Goal: Transaction & Acquisition: Purchase product/service

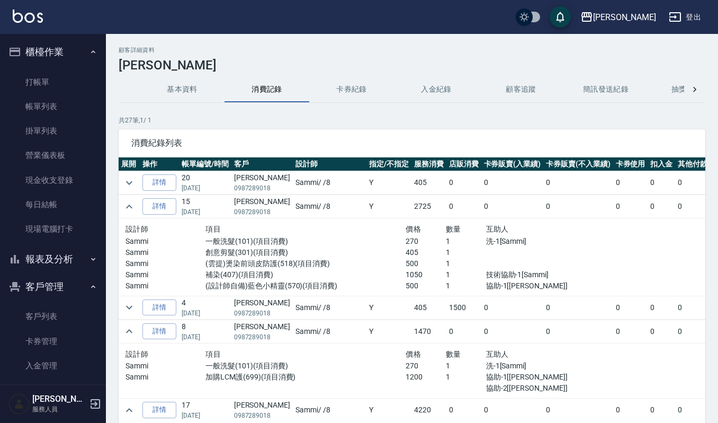
scroll to position [70, 0]
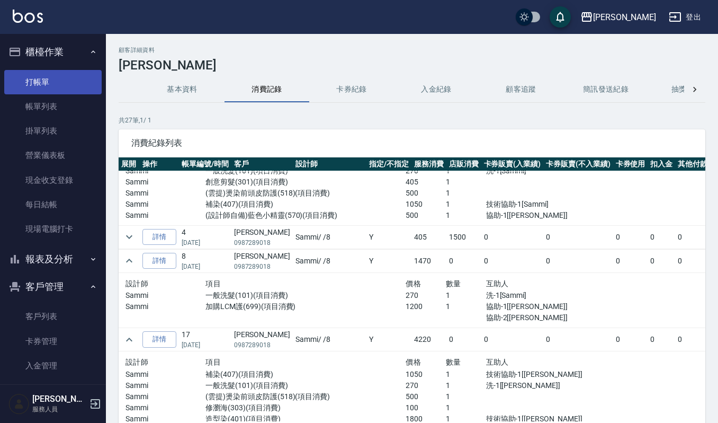
click at [56, 84] on link "打帳單" at bounding box center [52, 82] width 97 height 24
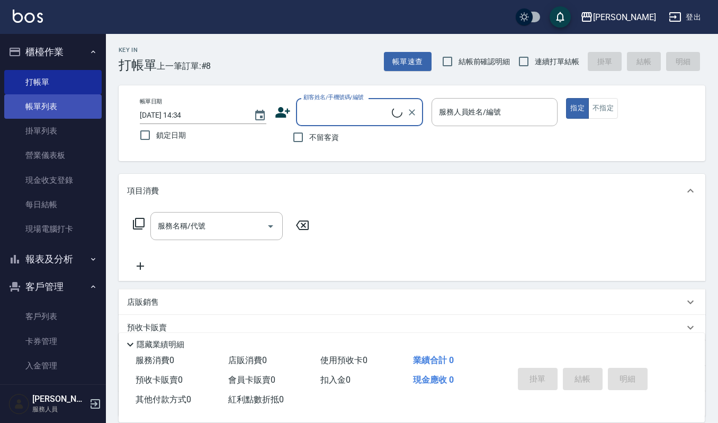
click at [60, 107] on link "帳單列表" at bounding box center [52, 106] width 97 height 24
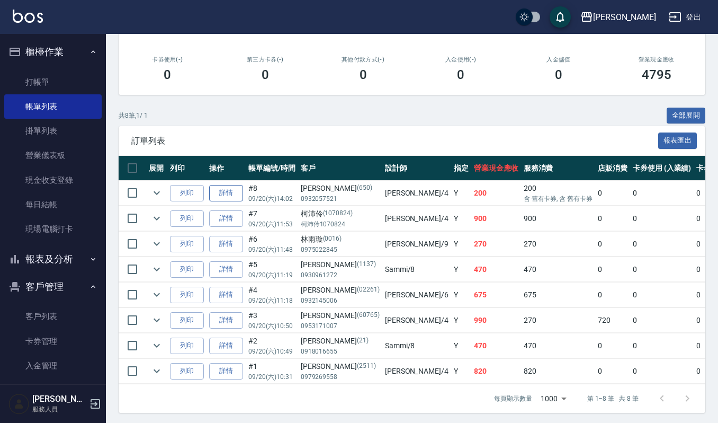
scroll to position [188, 0]
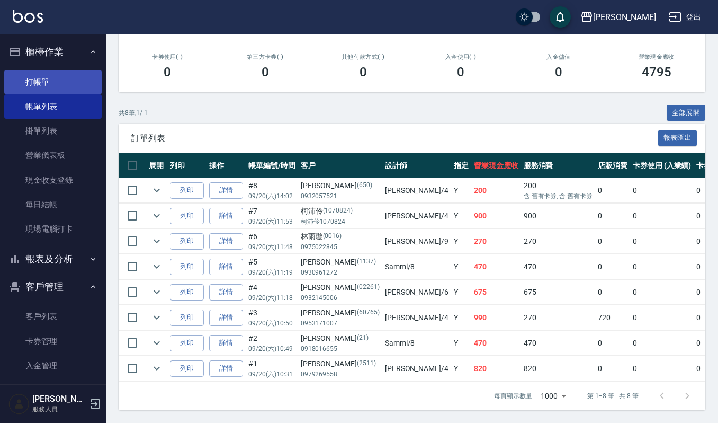
click at [45, 85] on link "打帳單" at bounding box center [52, 82] width 97 height 24
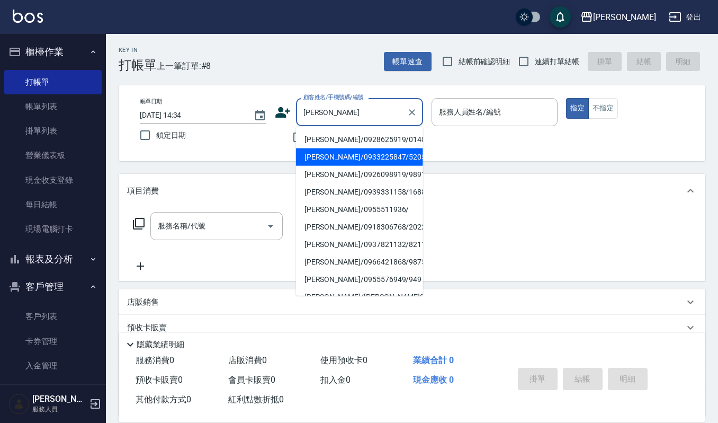
click at [323, 150] on li "[PERSON_NAME]/0933225847/520503" at bounding box center [359, 156] width 127 height 17
type input "[PERSON_NAME]/0933225847/520503"
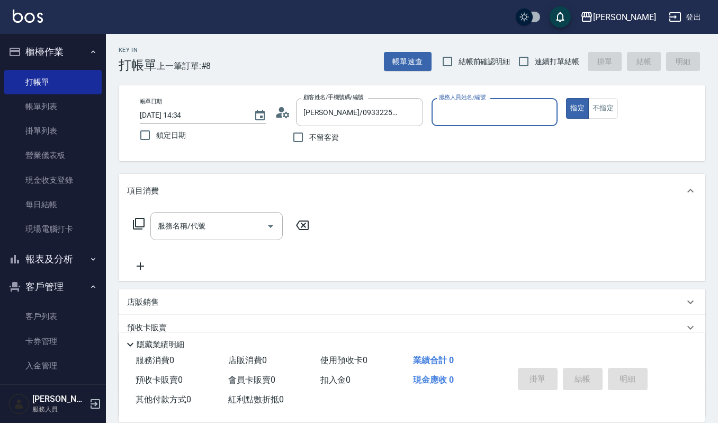
type input "吉兒-4"
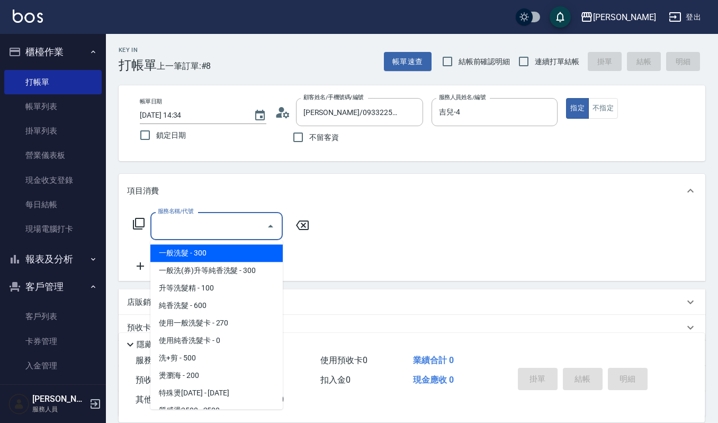
click at [242, 219] on input "服務名稱/代號" at bounding box center [208, 226] width 107 height 19
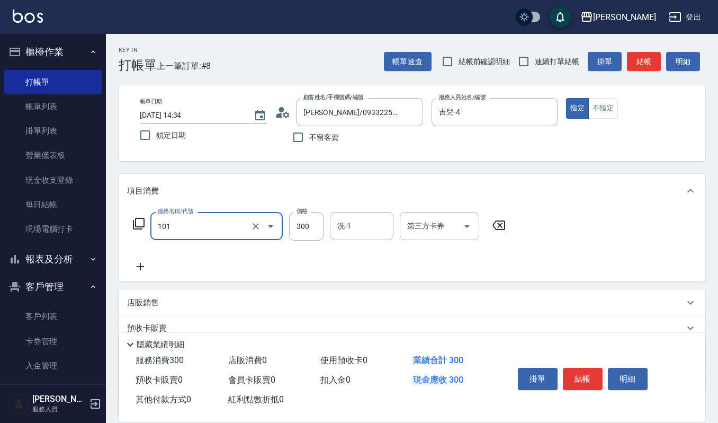
type input "一般洗髮(101)"
type input "270"
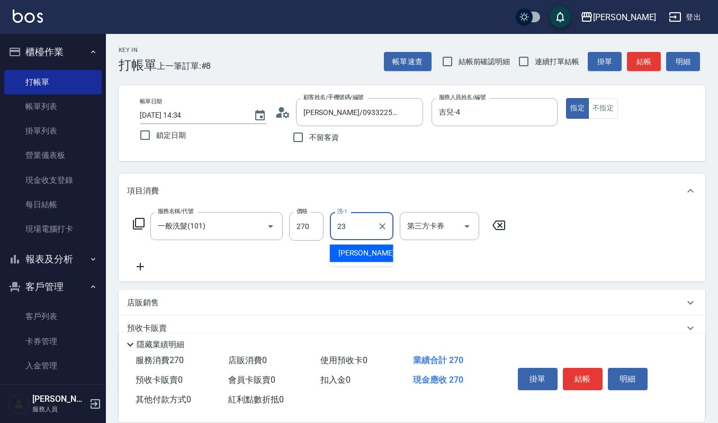
type input "[PERSON_NAME]-23"
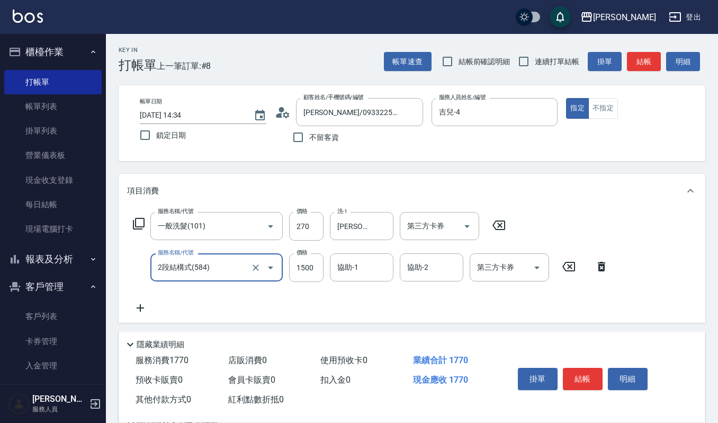
type input "2段結構式(584)"
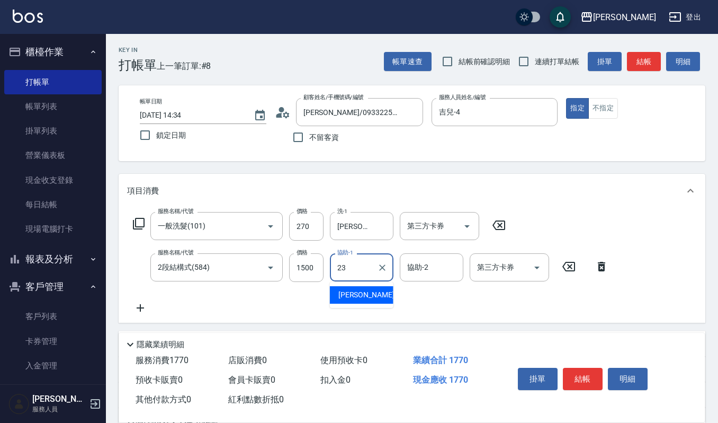
type input "[PERSON_NAME]-23"
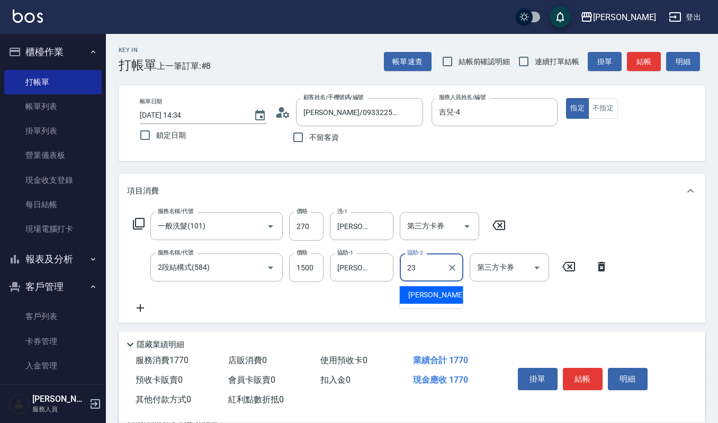
type input "[PERSON_NAME]-23"
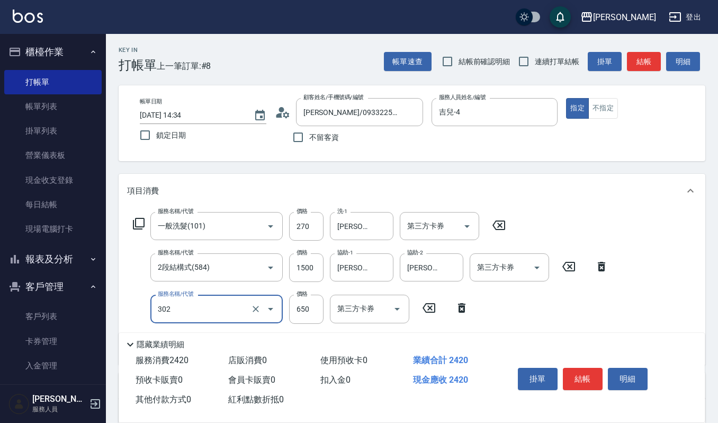
type input "經典剪髮-Gill(302)"
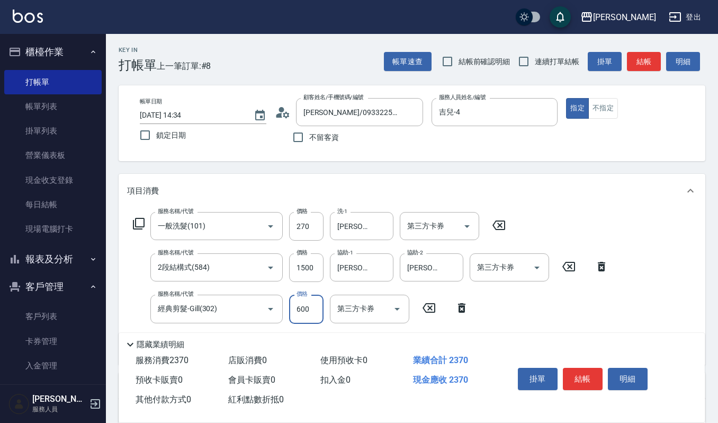
type input "600"
click at [635, 371] on button "明細" at bounding box center [628, 379] width 40 height 22
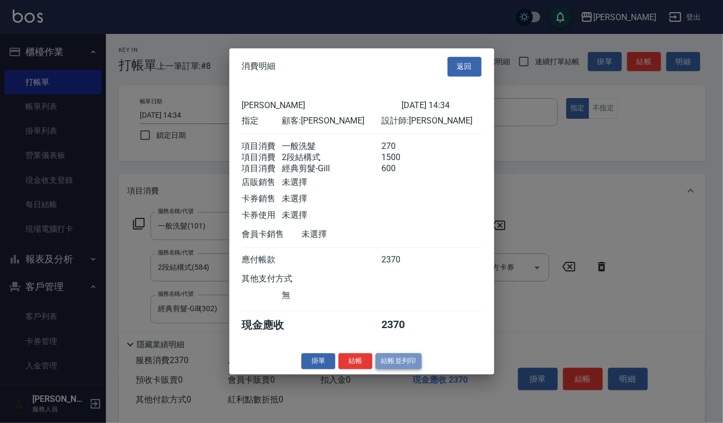
click at [393, 360] on button "結帳並列印" at bounding box center [399, 361] width 46 height 16
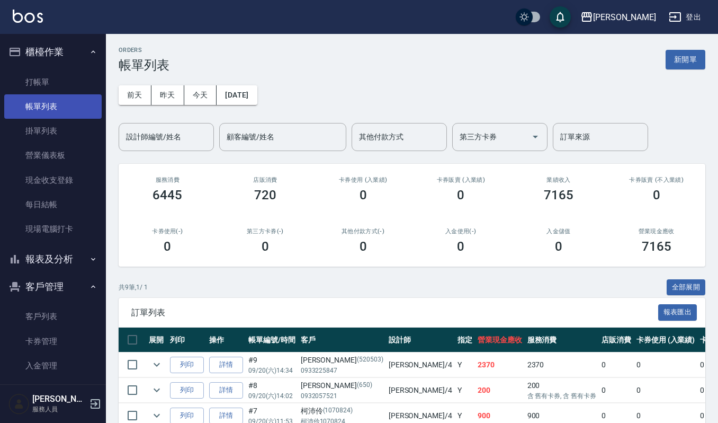
click at [50, 105] on link "帳單列表" at bounding box center [52, 106] width 97 height 24
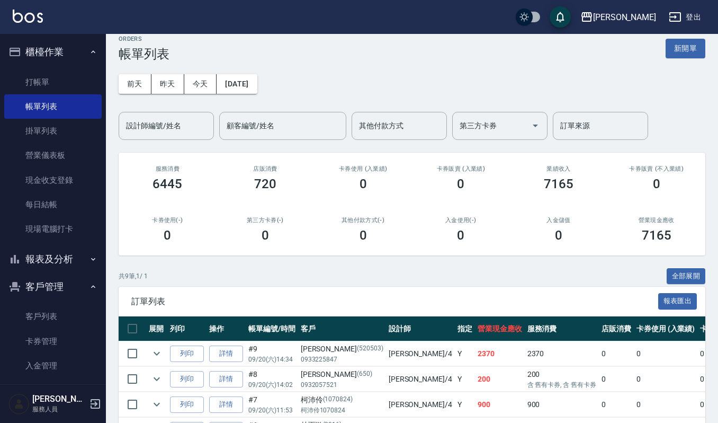
scroll to position [1, 0]
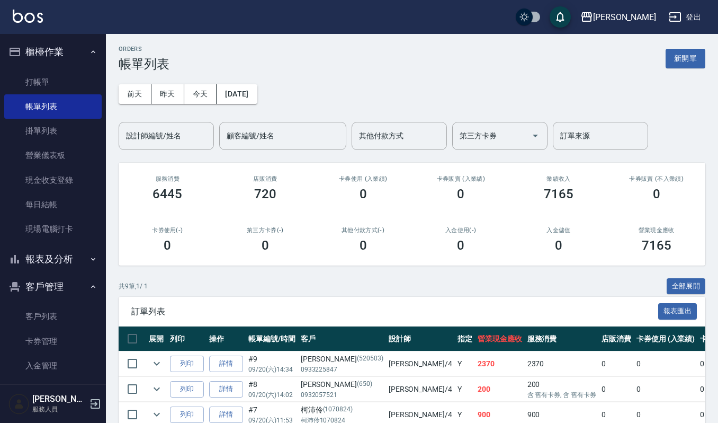
drag, startPoint x: 172, startPoint y: 124, endPoint x: 223, endPoint y: 75, distance: 70.1
click at [189, 130] on div "設計師編號/姓名" at bounding box center [166, 136] width 95 height 28
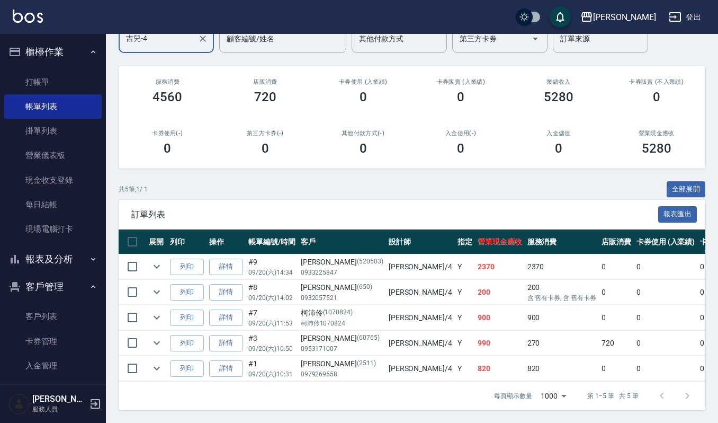
scroll to position [110, 0]
type input "吉兒-4"
click at [157, 336] on icon "expand row" at bounding box center [156, 342] width 13 height 13
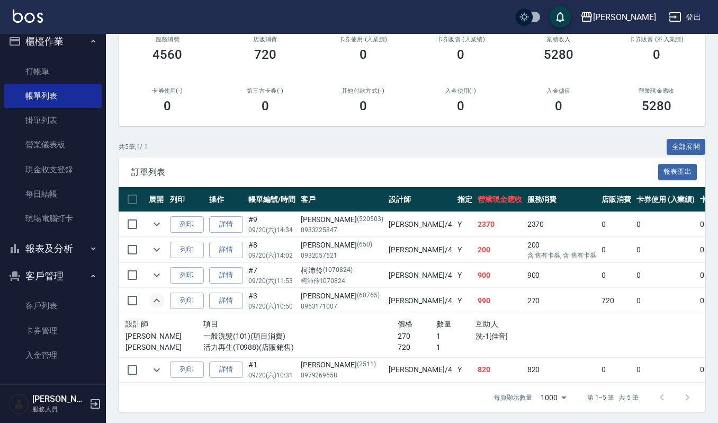
scroll to position [154, 0]
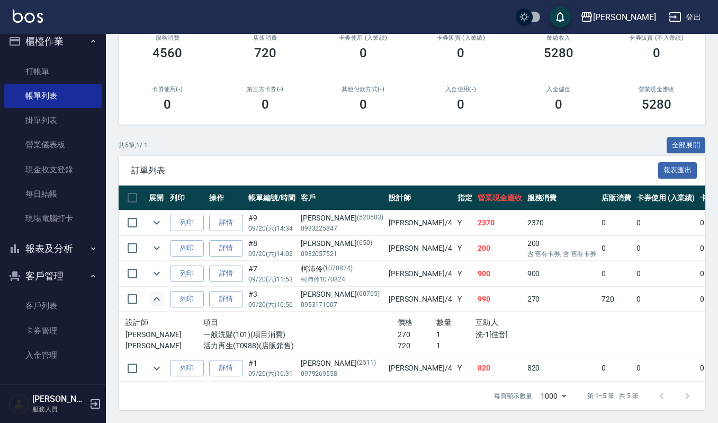
click at [152, 292] on icon "expand row" at bounding box center [156, 298] width 13 height 13
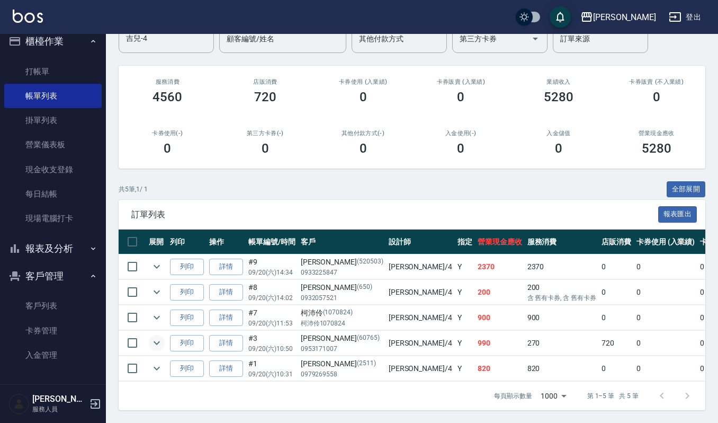
scroll to position [110, 0]
click at [83, 58] on ul "打帳單 帳單列表 掛單列表 營業儀表板 現金收支登錄 每日結帳 現場電腦打卡" at bounding box center [52, 145] width 97 height 180
click at [81, 64] on link "打帳單" at bounding box center [52, 71] width 97 height 24
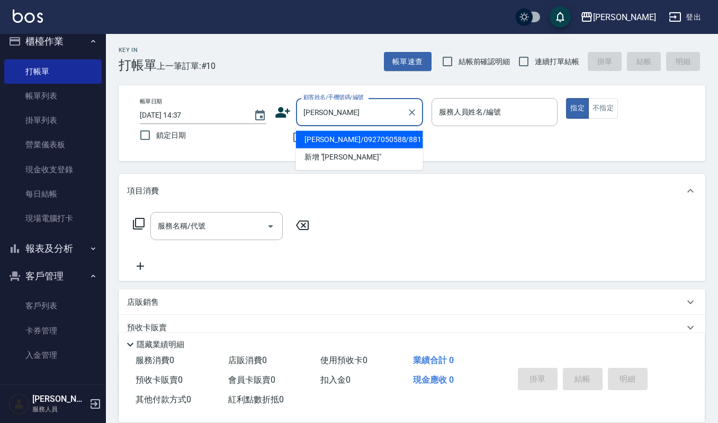
click at [347, 138] on li "[PERSON_NAME]/0927050588/8811547" at bounding box center [359, 139] width 127 height 17
type input "[PERSON_NAME]/0927050588/8811547"
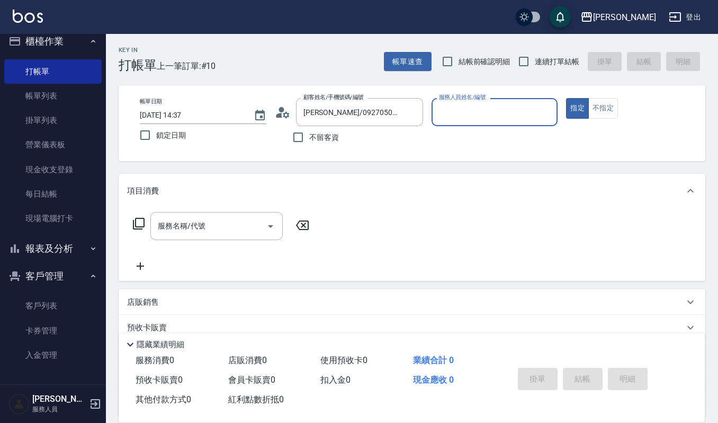
type input "吉兒-4"
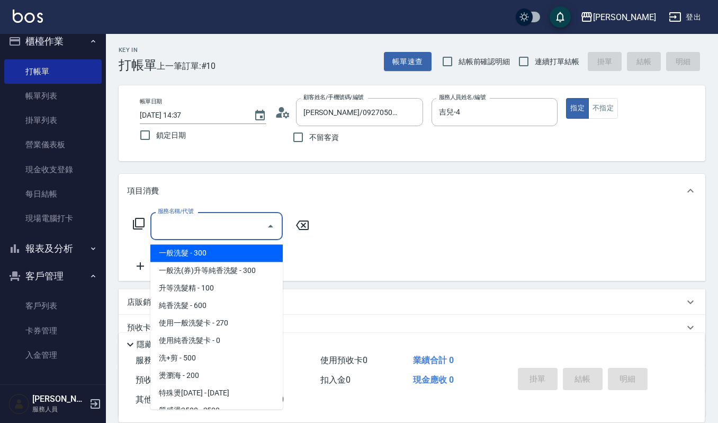
drag, startPoint x: 256, startPoint y: 223, endPoint x: 723, endPoint y: 24, distance: 506.8
click at [276, 219] on div "服務名稱/代號" at bounding box center [216, 226] width 132 height 28
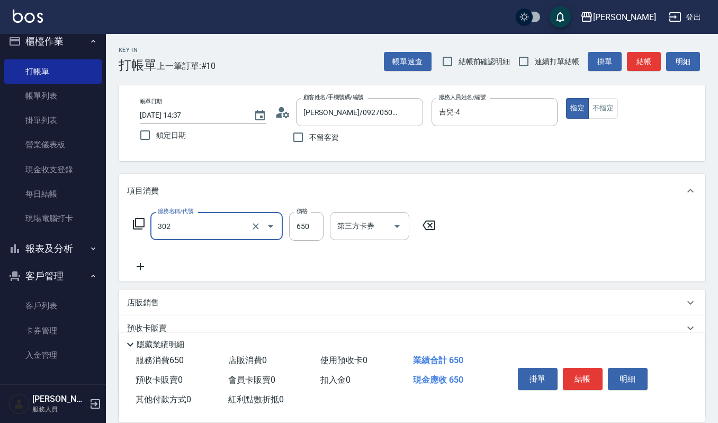
type input "經典剪髮-Gill(302)"
type input "600"
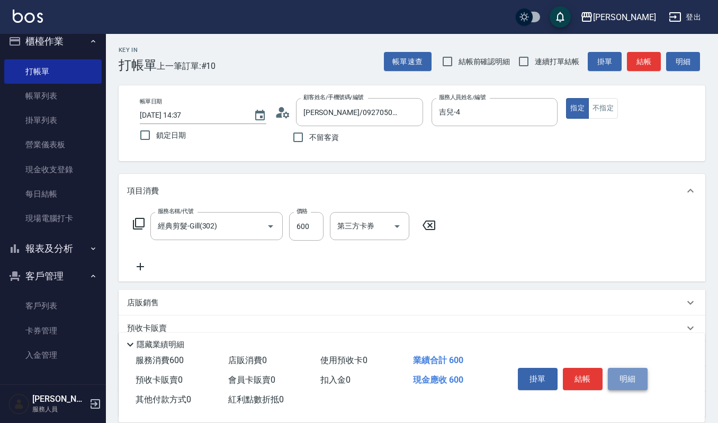
click at [608, 376] on button "明細" at bounding box center [628, 379] width 40 height 22
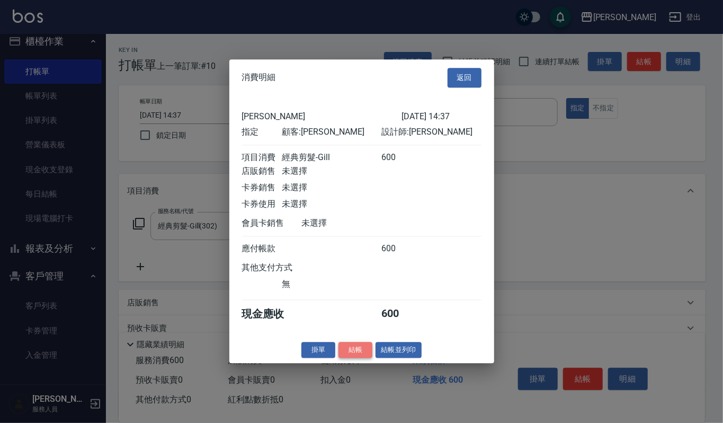
click at [354, 358] on button "結帳" at bounding box center [356, 350] width 34 height 16
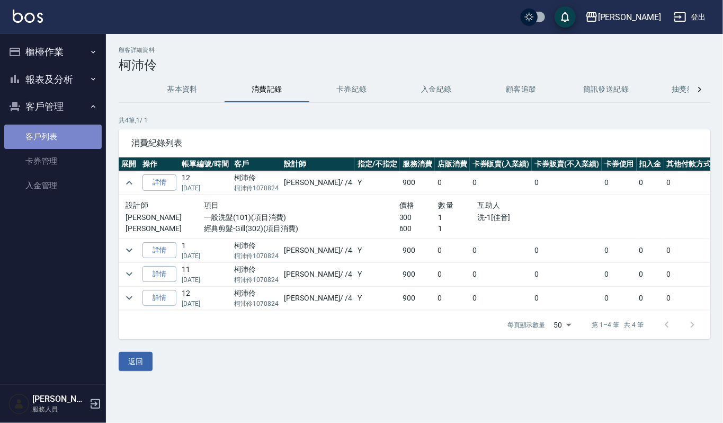
click at [60, 138] on link "客戶列表" at bounding box center [52, 137] width 97 height 24
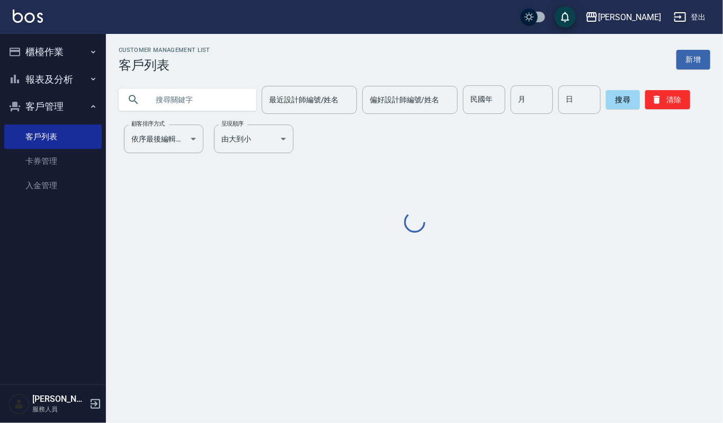
click at [146, 92] on div at bounding box center [188, 99] width 138 height 22
click at [162, 96] on input "text" at bounding box center [198, 99] width 100 height 29
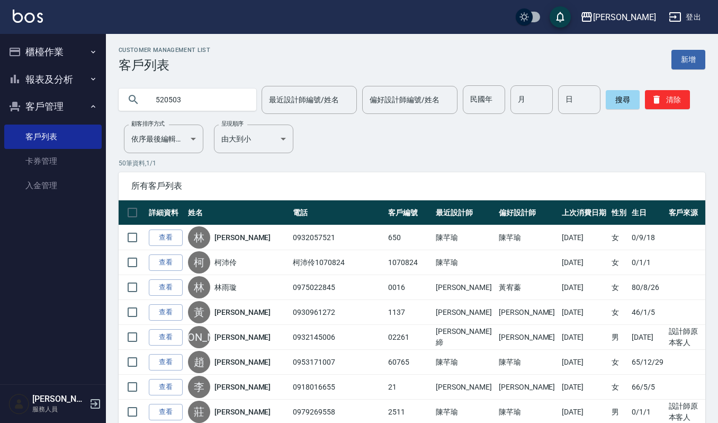
type input "520503"
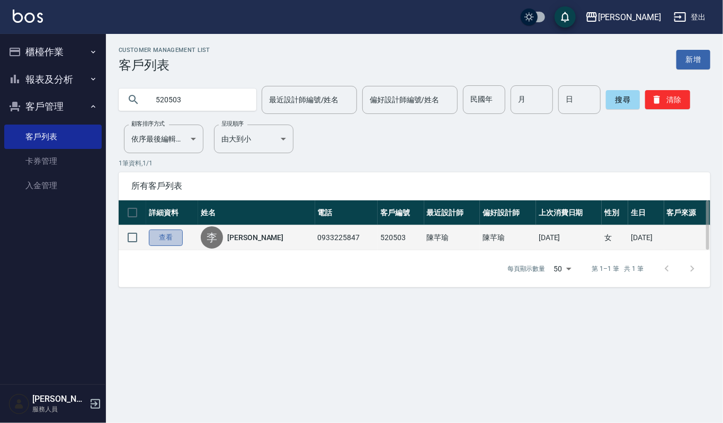
click at [164, 230] on link "查看" at bounding box center [166, 237] width 34 height 16
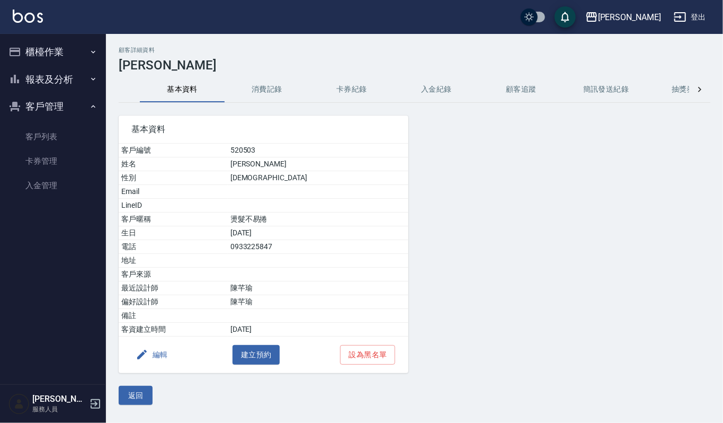
click at [276, 96] on button "消費記錄" at bounding box center [267, 89] width 85 height 25
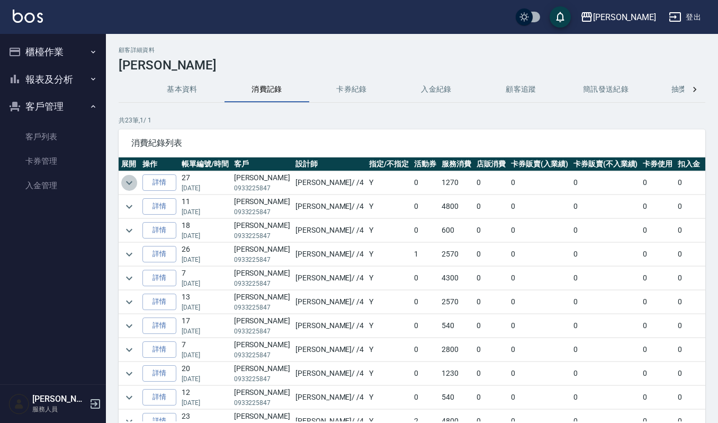
click at [130, 183] on icon "expand row" at bounding box center [129, 183] width 6 height 4
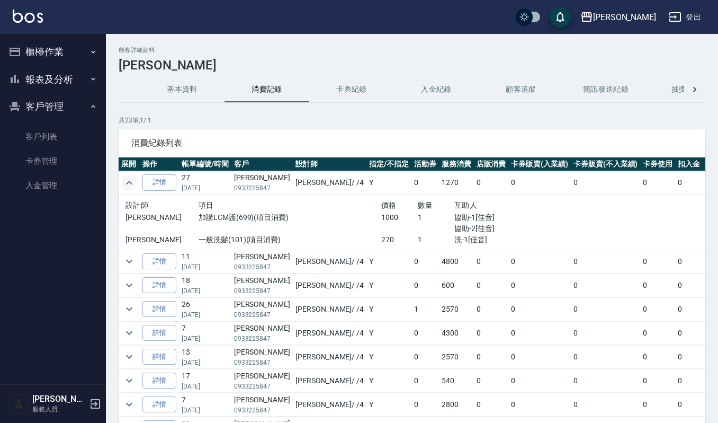
click at [130, 183] on icon "expand row" at bounding box center [129, 183] width 6 height 4
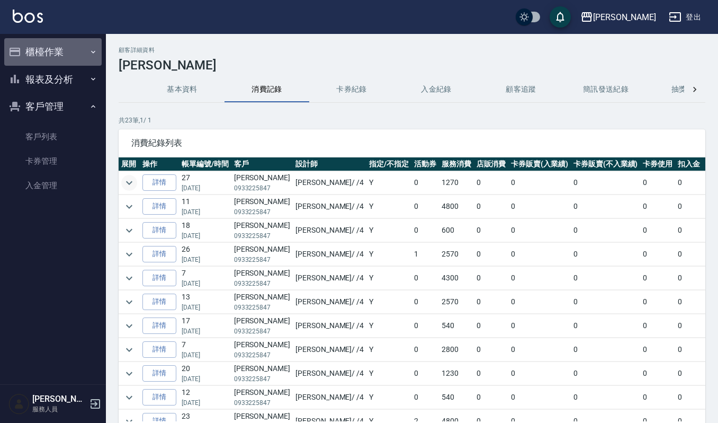
drag, startPoint x: 67, startPoint y: 47, endPoint x: 63, endPoint y: 78, distance: 31.5
click at [68, 50] on button "櫃檯作業" at bounding box center [52, 52] width 97 height 28
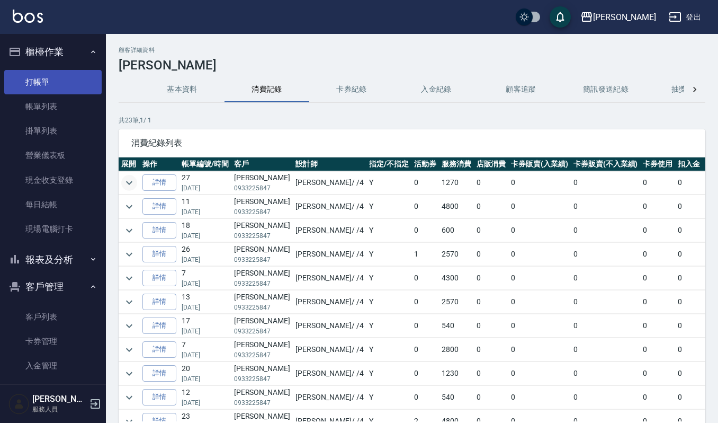
click at [63, 77] on link "打帳單" at bounding box center [52, 82] width 97 height 24
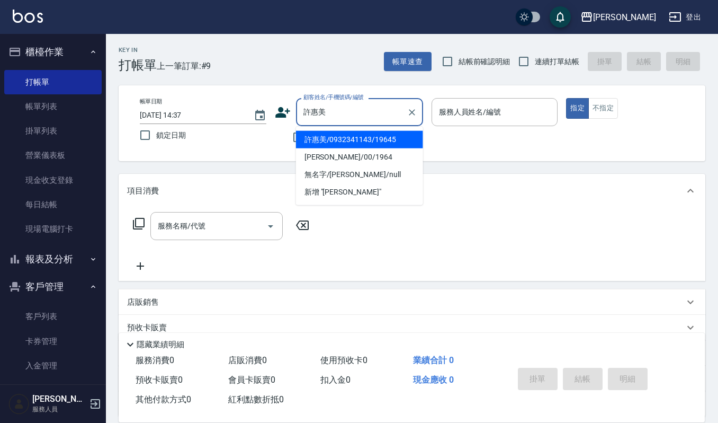
click at [344, 140] on li "許惠美/0932341143/19645" at bounding box center [359, 139] width 127 height 17
type input "許惠美/0932341143/19645"
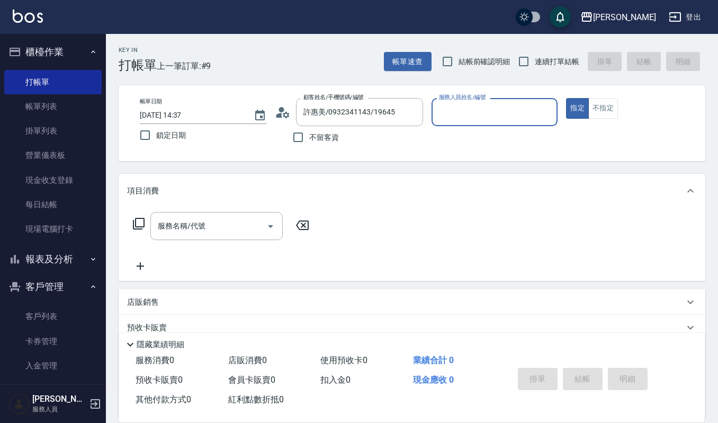
type input "吉兒-4"
click at [224, 217] on input "服務名稱/代號" at bounding box center [208, 226] width 107 height 19
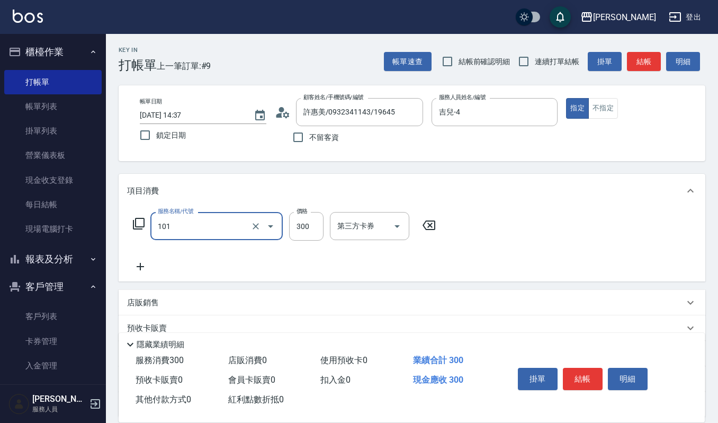
type input "一般洗髮(101)"
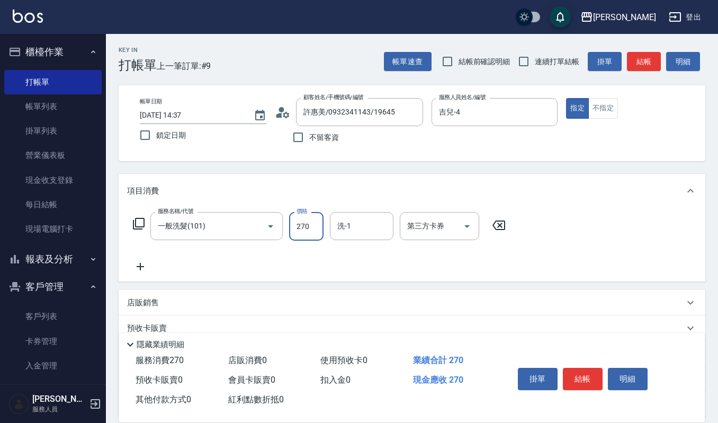
type input "270"
type input "佳音-21"
click at [575, 377] on button "結帳" at bounding box center [583, 379] width 40 height 22
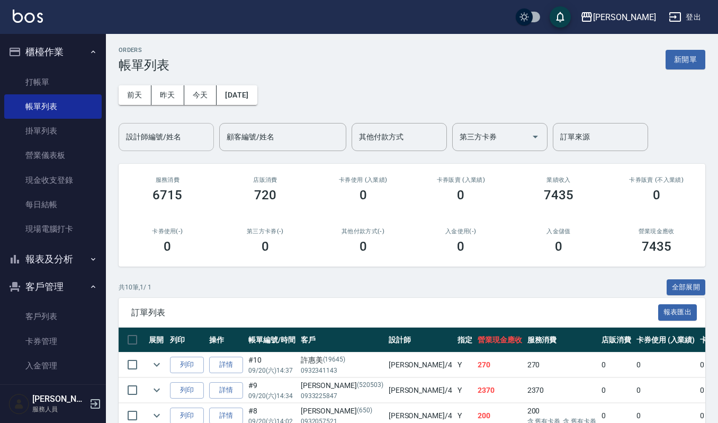
click at [190, 131] on input "設計師編號/姓名" at bounding box center [166, 137] width 86 height 19
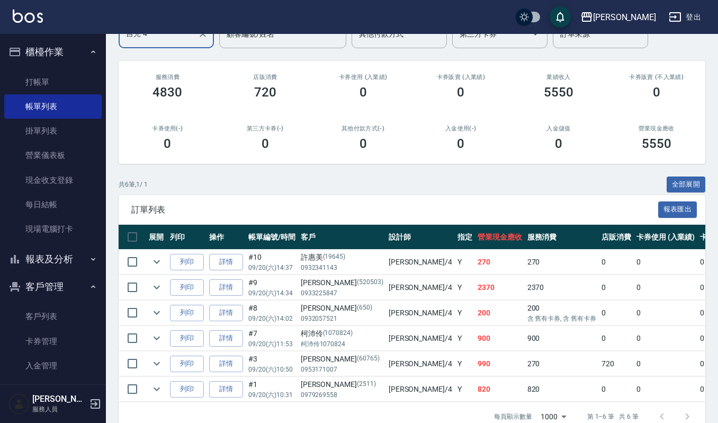
scroll to position [136, 0]
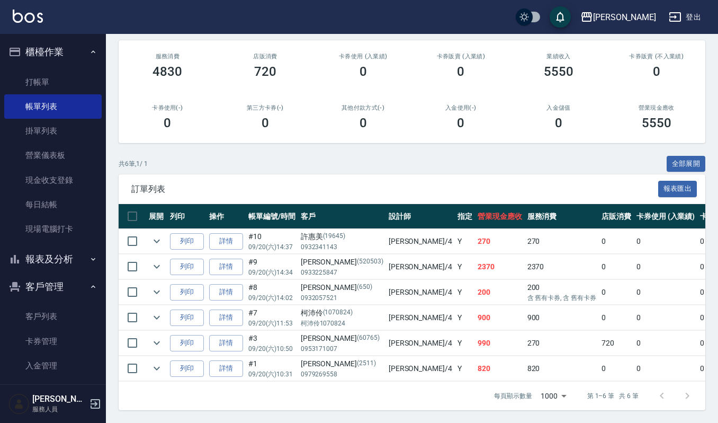
type input "吉兒-4"
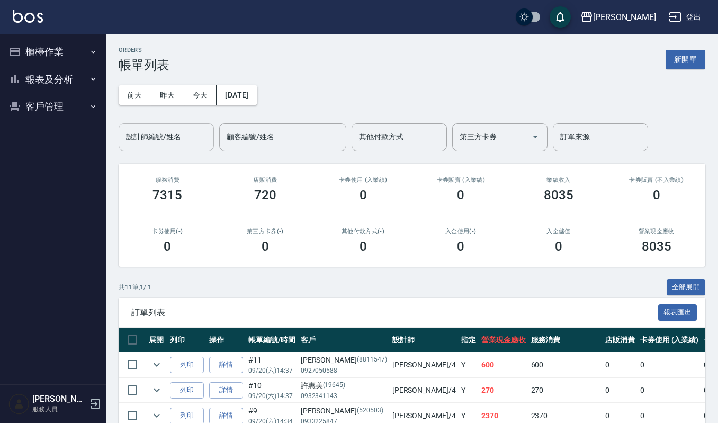
drag, startPoint x: 195, startPoint y: 145, endPoint x: 200, endPoint y: 141, distance: 6.4
click at [197, 144] on input "設計師編號/姓名" at bounding box center [166, 137] width 86 height 19
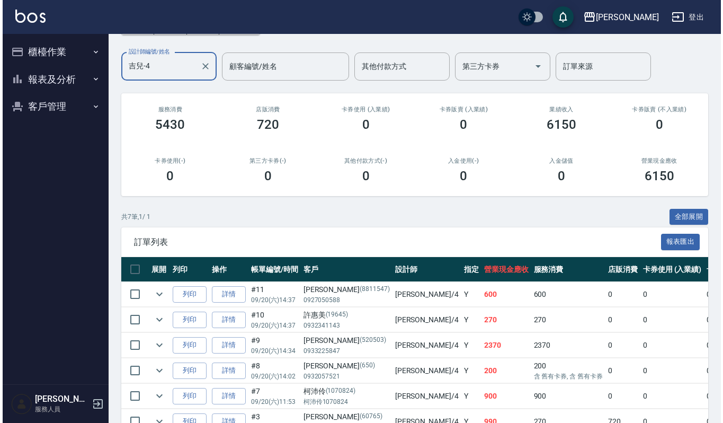
scroll to position [162, 0]
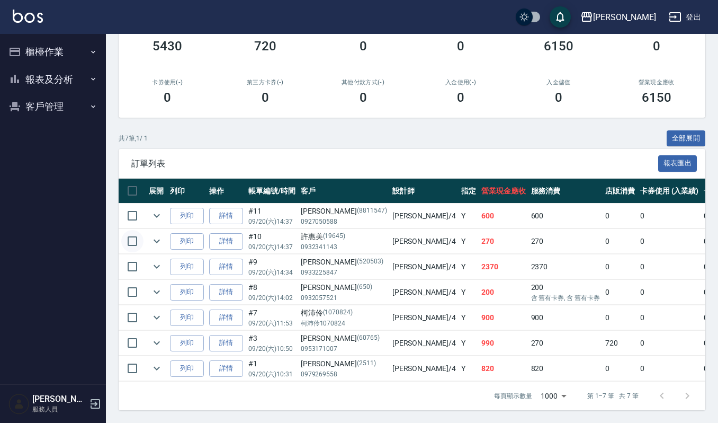
type input "吉兒-4"
click at [138, 235] on input "checkbox" at bounding box center [132, 241] width 22 height 22
checkbox input "true"
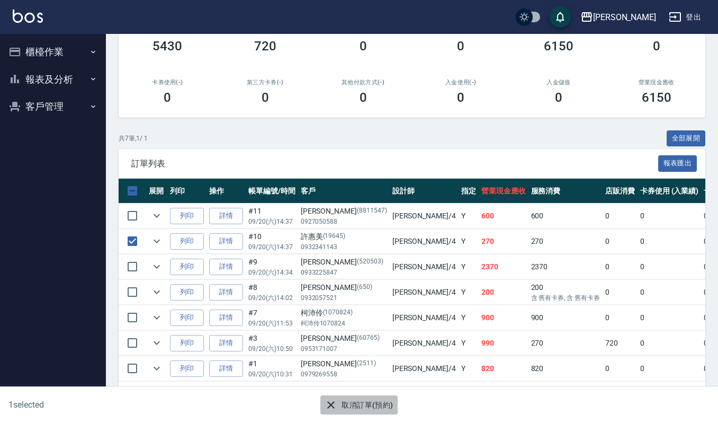
click at [374, 397] on button "取消訂單(預約)" at bounding box center [359, 405] width 77 height 20
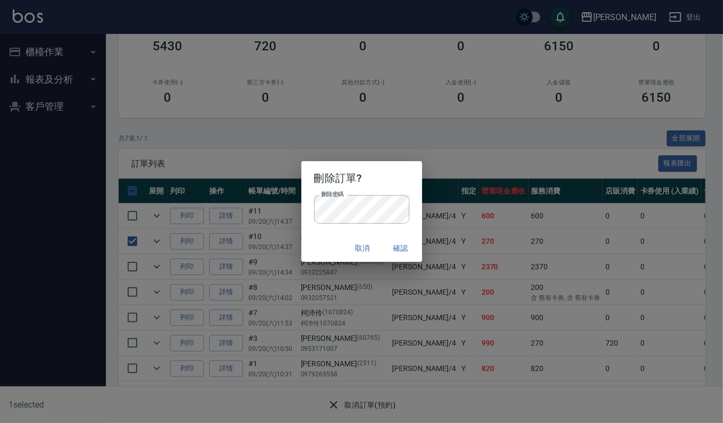
click at [386, 184] on h2 "刪除訂單?" at bounding box center [361, 178] width 121 height 34
click at [394, 254] on button "確認" at bounding box center [401, 248] width 34 height 20
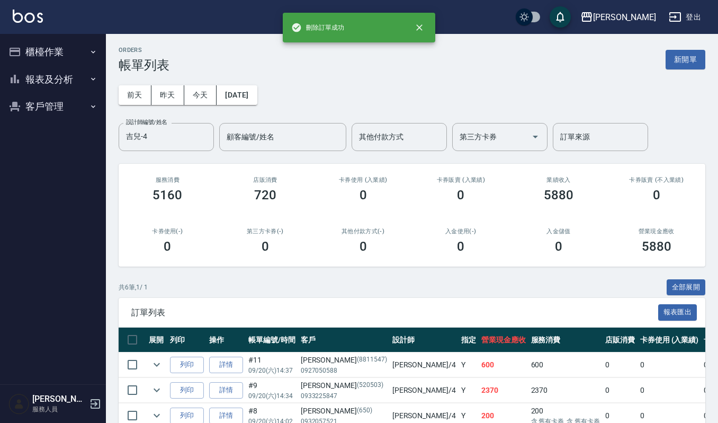
scroll to position [136, 0]
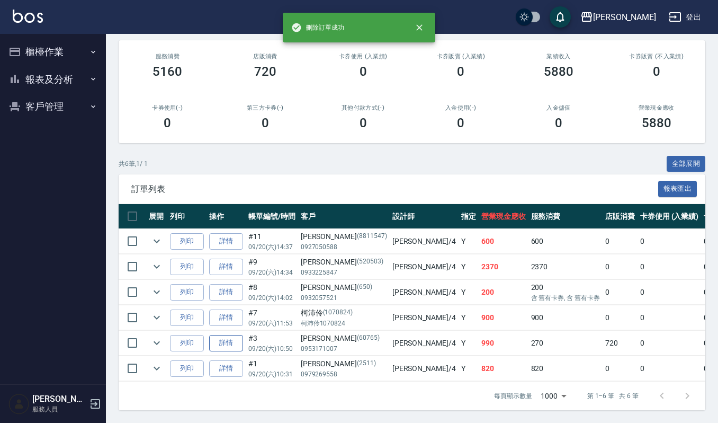
click at [229, 335] on link "詳情" at bounding box center [226, 343] width 34 height 16
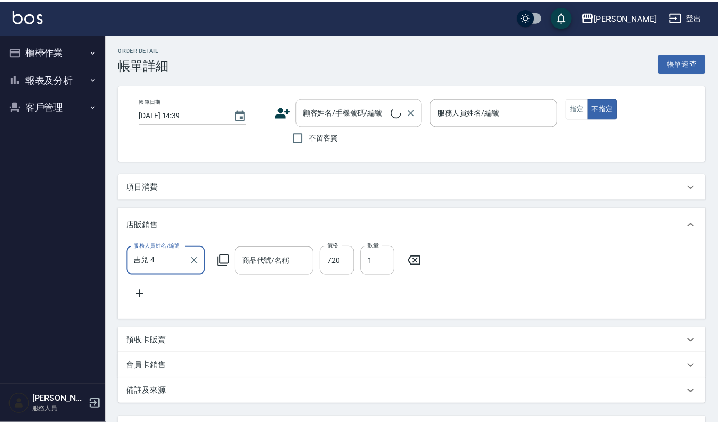
scroll to position [3, 0]
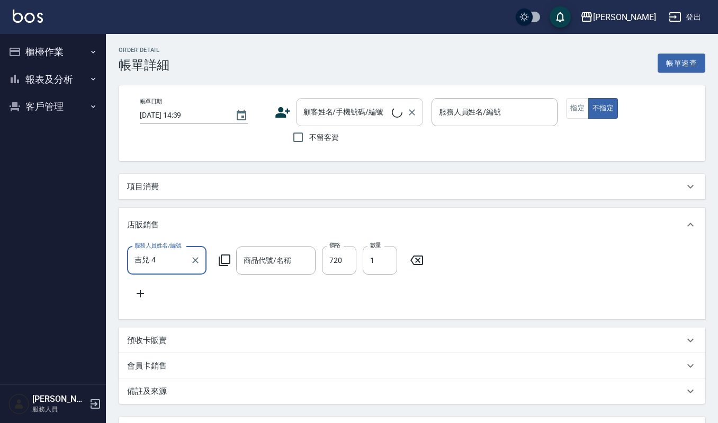
type input "2025/09/20 10:50"
type input "吉兒-4"
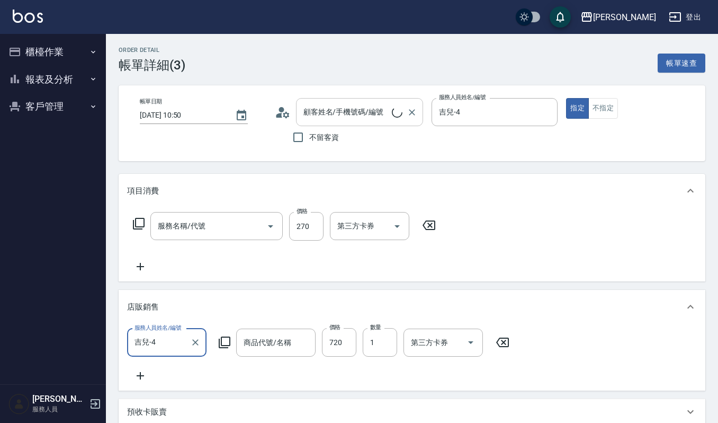
scroll to position [0, 0]
type input "趙惠娟/0953171007/60765"
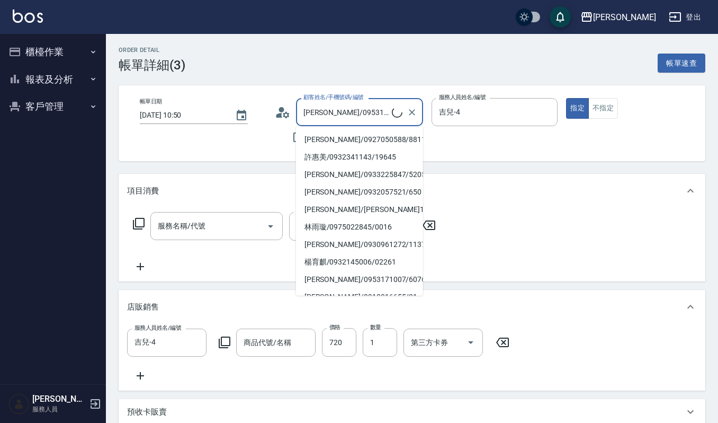
click at [352, 111] on input "趙惠娟/0953171007/60765" at bounding box center [346, 112] width 91 height 19
type input "活力再生"
type input "一般洗髮(101)"
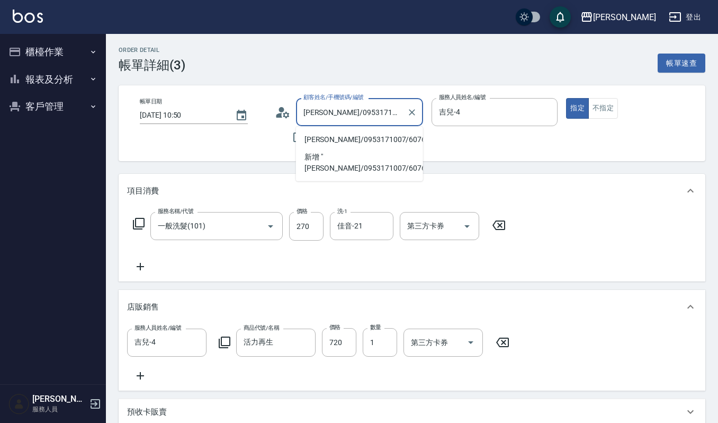
type input "趙惠娟/095311007/60765"
click at [415, 113] on icon "Clear" at bounding box center [412, 112] width 11 height 11
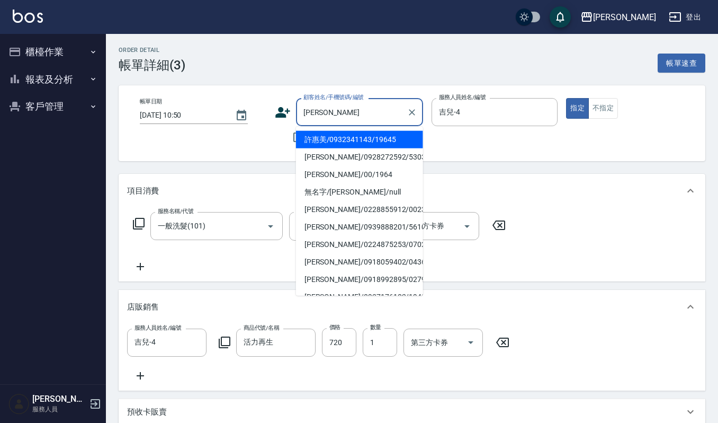
click at [319, 142] on li "許惠美/0932341143/19645" at bounding box center [359, 139] width 127 height 17
type input "許惠美/0932341143/19645"
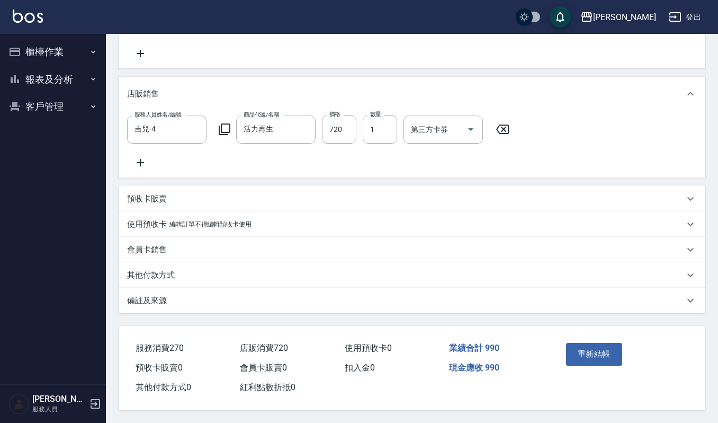
scroll to position [226, 0]
click at [605, 353] on button "重新結帳" at bounding box center [594, 354] width 56 height 22
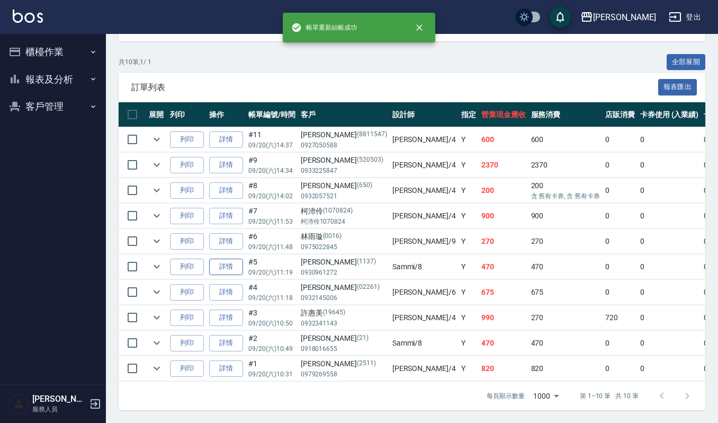
scroll to position [239, 0]
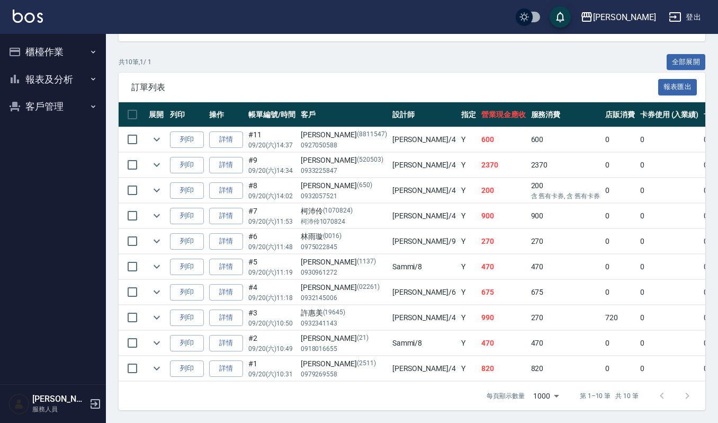
click at [147, 305] on td at bounding box center [156, 317] width 21 height 25
click at [151, 311] on icon "expand row" at bounding box center [156, 317] width 13 height 13
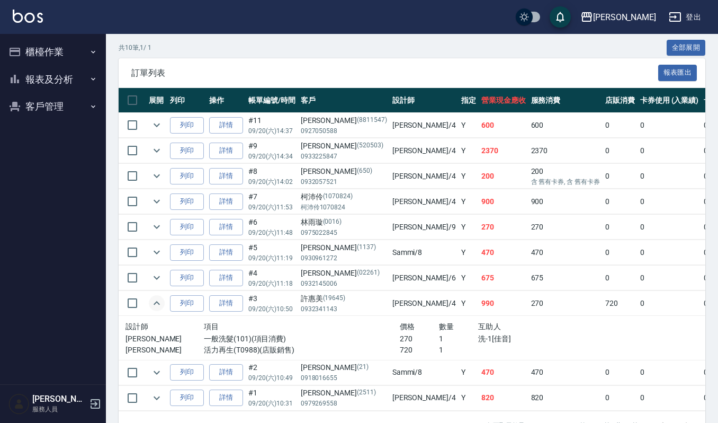
click at [151, 301] on icon "expand row" at bounding box center [156, 303] width 13 height 13
